Goal: Task Accomplishment & Management: Use online tool/utility

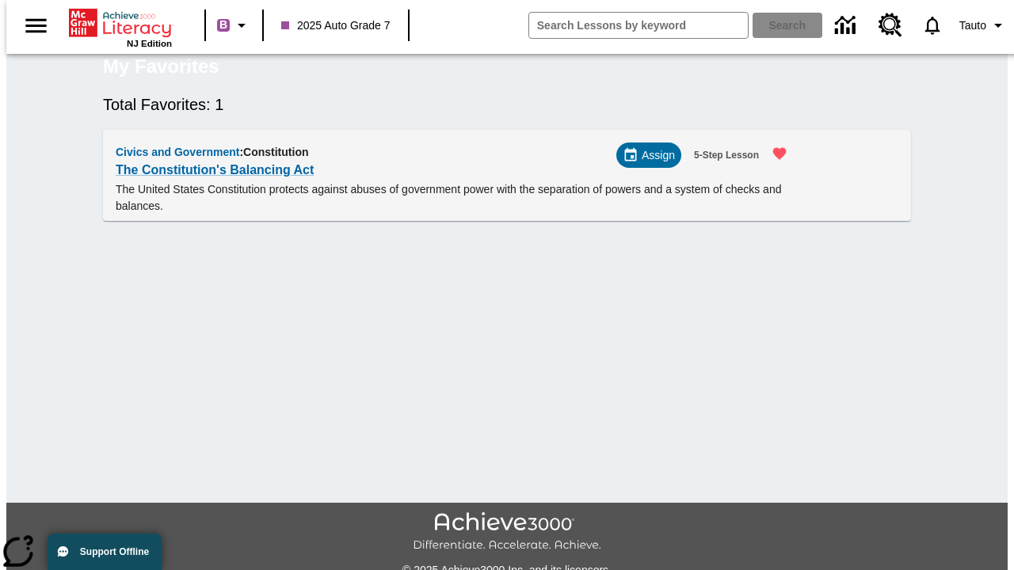
click at [655, 164] on span "Assign" at bounding box center [657, 155] width 33 height 17
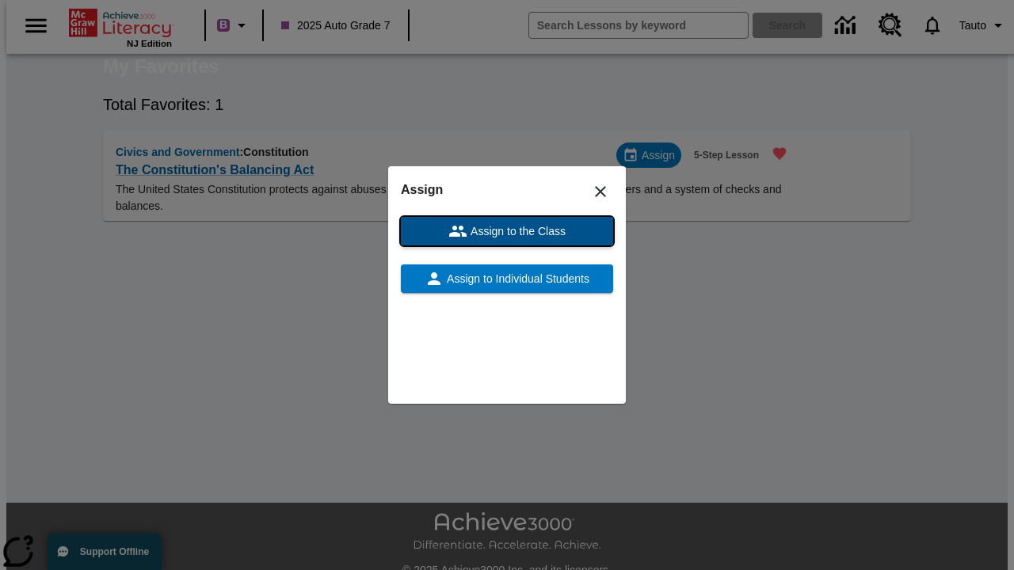
click at [507, 231] on span "Assign to the Class" at bounding box center [516, 231] width 98 height 17
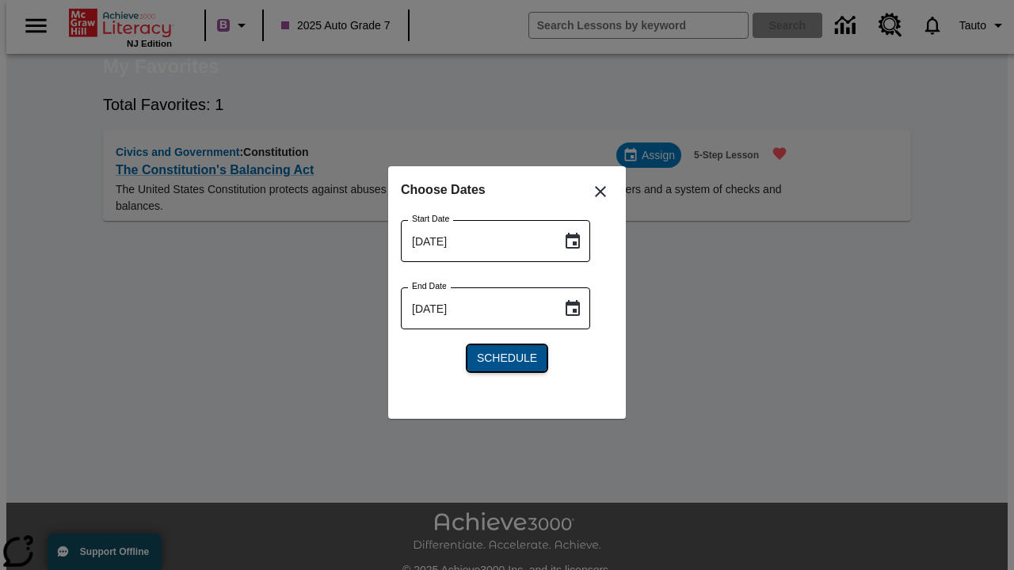
click at [507, 358] on span "Schedule" at bounding box center [507, 358] width 60 height 17
